Goal: Information Seeking & Learning: Learn about a topic

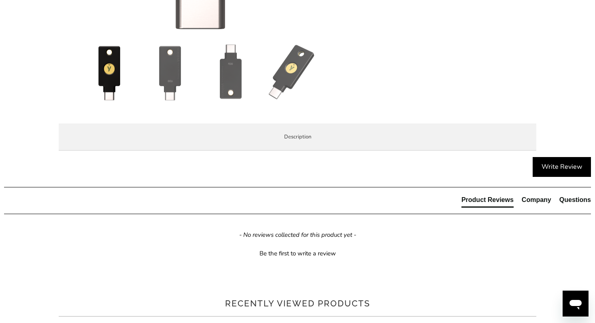
scroll to position [363, 0]
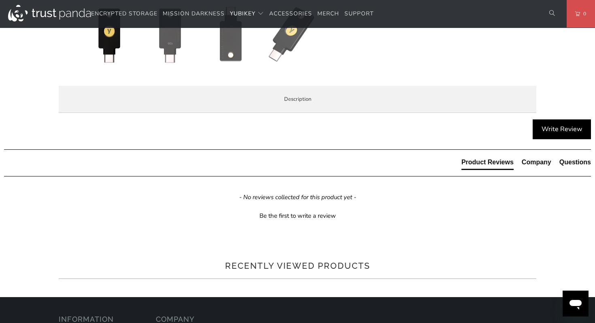
click at [0, 0] on li "Specifications" at bounding box center [0, 0] width 0 height 0
click at [0, 0] on span "Enterprise and Government" at bounding box center [0, 0] width 0 height 0
click at [0, 0] on span "Local Service & Support" at bounding box center [0, 0] width 0 height 0
click at [0, 0] on span "Overview" at bounding box center [0, 0] width 0 height 0
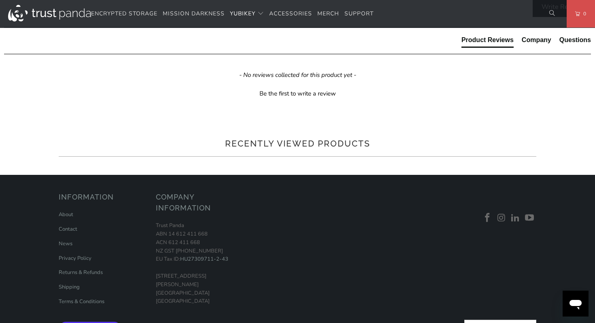
scroll to position [487, 0]
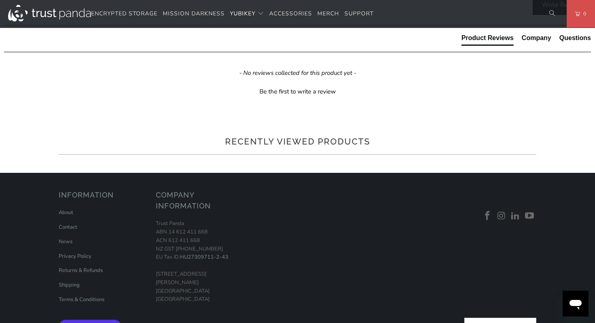
drag, startPoint x: 251, startPoint y: 244, endPoint x: 250, endPoint y: 210, distance: 34.4
click at [0, 0] on div "The Security Key C NFC by Yubico simplifies your login and secures your account…" at bounding box center [0, 0] width 0 height 0
click at [0, 0] on h3 "Product Features" at bounding box center [0, 0] width 0 height 0
drag, startPoint x: 224, startPoint y: 212, endPoint x: 248, endPoint y: 250, distance: 44.7
click at [0, 0] on div "The Security Key C NFC by Yubico simplifies your login and secures your account…" at bounding box center [0, 0] width 0 height 0
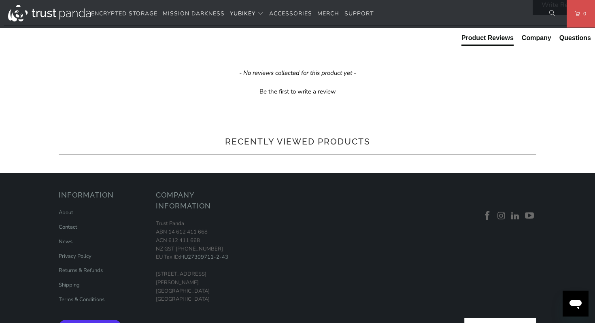
drag, startPoint x: 247, startPoint y: 250, endPoint x: 235, endPoint y: 212, distance: 39.5
click at [0, 0] on div "The Security Key C NFC by Yubico simplifies your login and secures your account…" at bounding box center [0, 0] width 0 height 0
drag, startPoint x: 218, startPoint y: 223, endPoint x: 242, endPoint y: 253, distance: 38.1
click at [0, 0] on p "TAP-AND-GO - Just tap Security Key C NFC to NFC-enabled Android, Windows 10 and…" at bounding box center [0, 0] width 0 height 0
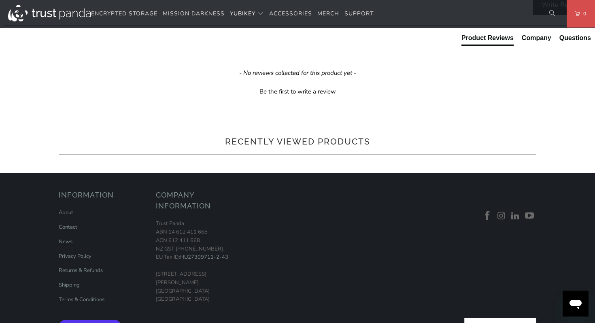
click at [0, 0] on p "TAP-AND-GO - Just tap Security Key C NFC to NFC-enabled Android, Windows 10 and…" at bounding box center [0, 0] width 0 height 0
drag, startPoint x: 242, startPoint y: 251, endPoint x: 243, endPoint y: 223, distance: 28.4
click at [0, 0] on p "TAP-AND-GO - Just tap Security Key C NFC to NFC-enabled Android, Windows 10 and…" at bounding box center [0, 0] width 0 height 0
drag, startPoint x: 243, startPoint y: 223, endPoint x: 243, endPoint y: 255, distance: 31.6
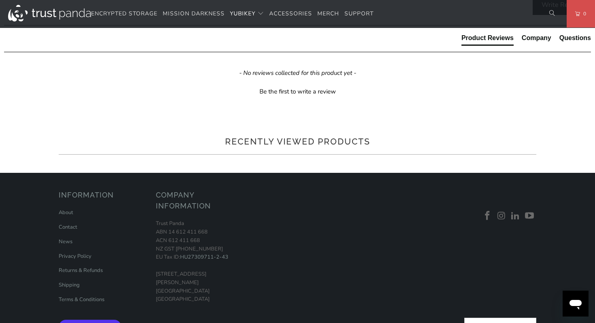
click at [0, 0] on p "TAP-AND-GO - Just tap Security Key C NFC to NFC-enabled Android, Windows 10 and…" at bounding box center [0, 0] width 0 height 0
drag, startPoint x: 251, startPoint y: 261, endPoint x: 243, endPoint y: 218, distance: 44.5
click at [0, 0] on div "The Security Key C NFC by Yubico simplifies your login and secures your account…" at bounding box center [0, 0] width 0 height 0
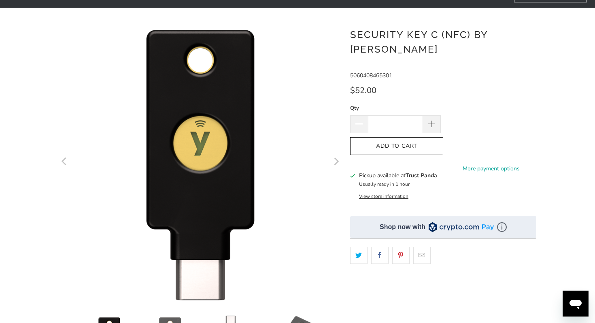
scroll to position [56, 0]
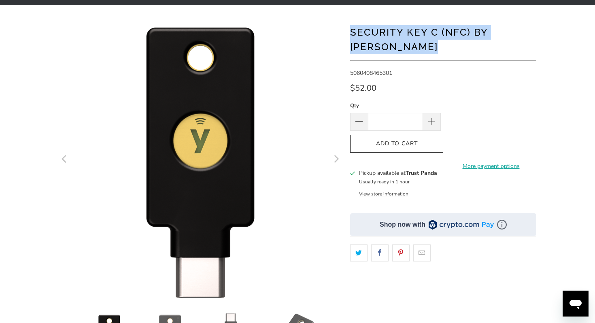
drag, startPoint x: 351, startPoint y: 32, endPoint x: 534, endPoint y: 40, distance: 182.7
click at [534, 40] on div "Security Key C (NFC) by [PERSON_NAME]" at bounding box center [443, 41] width 186 height 37
click at [530, 40] on div "Security Key C (NFC) by [PERSON_NAME]" at bounding box center [443, 41] width 186 height 37
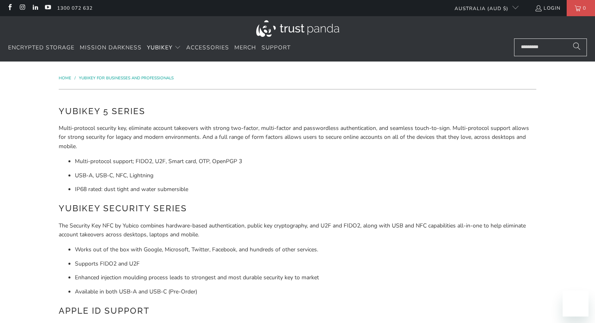
scroll to position [805, 0]
